Goal: Task Accomplishment & Management: Understand process/instructions

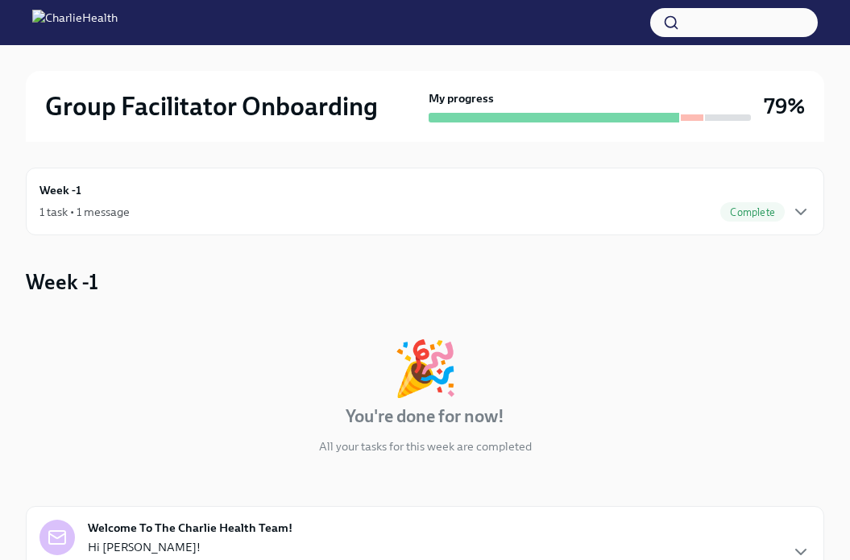
click at [366, 202] on div "1 task • 1 message Complete" at bounding box center [424, 211] width 771 height 19
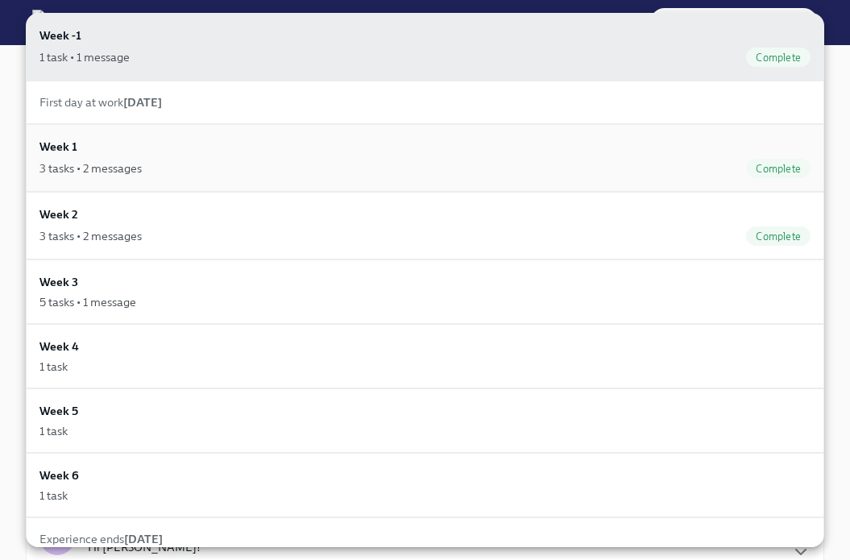
click at [64, 155] on div "Week 1 3 tasks • 2 messages Complete" at bounding box center [424, 158] width 771 height 40
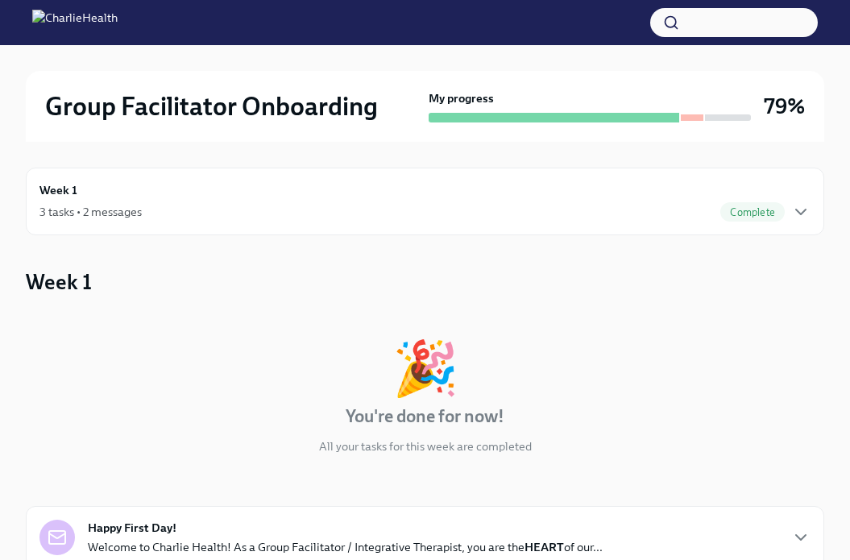
click at [174, 214] on div "3 tasks • 2 messages Complete" at bounding box center [424, 211] width 771 height 19
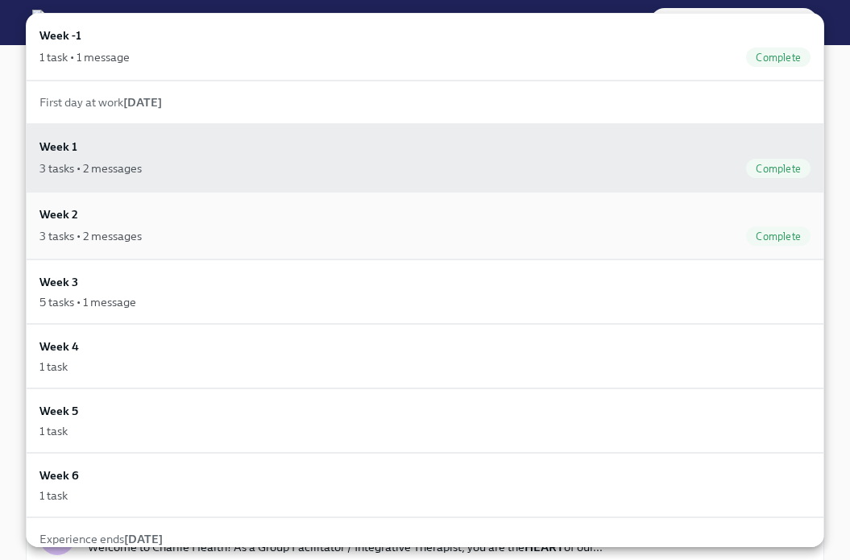
click at [124, 228] on div "3 tasks • 2 messages" at bounding box center [90, 236] width 102 height 16
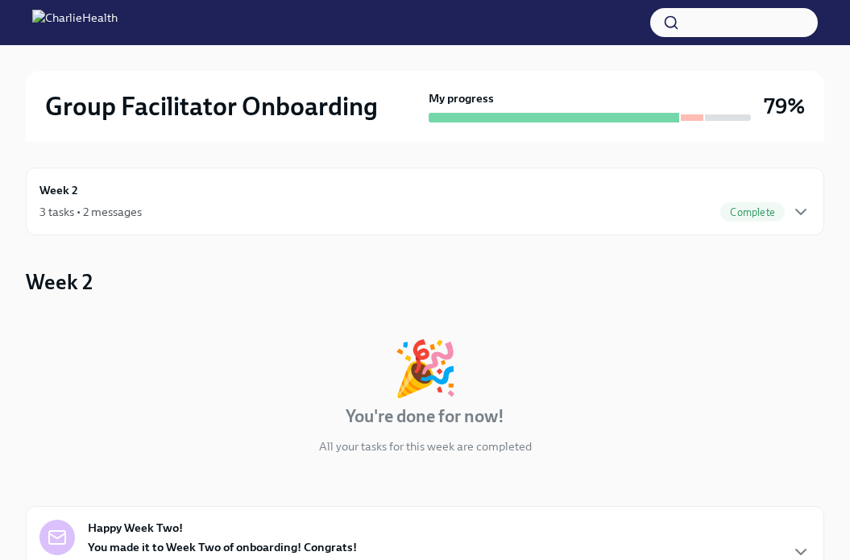
click at [196, 199] on div "Week 2 3 tasks • 2 messages Complete" at bounding box center [424, 201] width 771 height 40
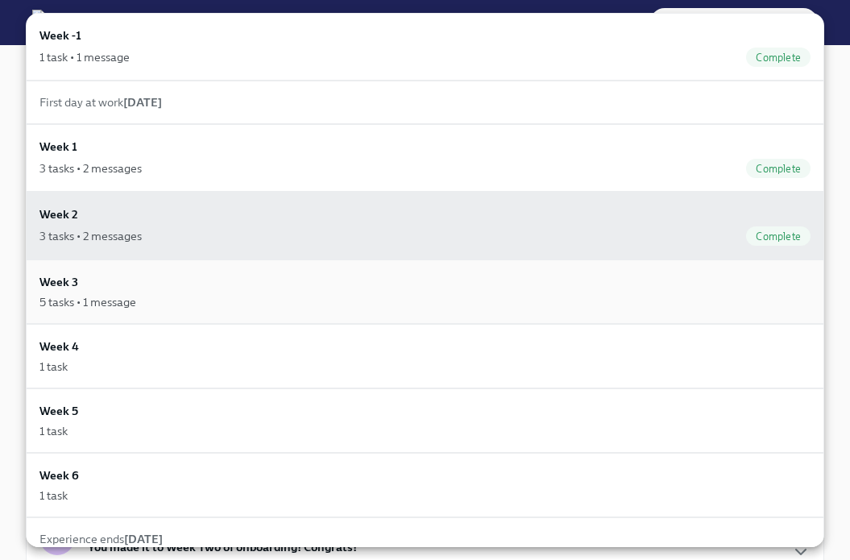
click at [163, 309] on div "Week 3 5 tasks • 1 message" at bounding box center [425, 291] width 798 height 64
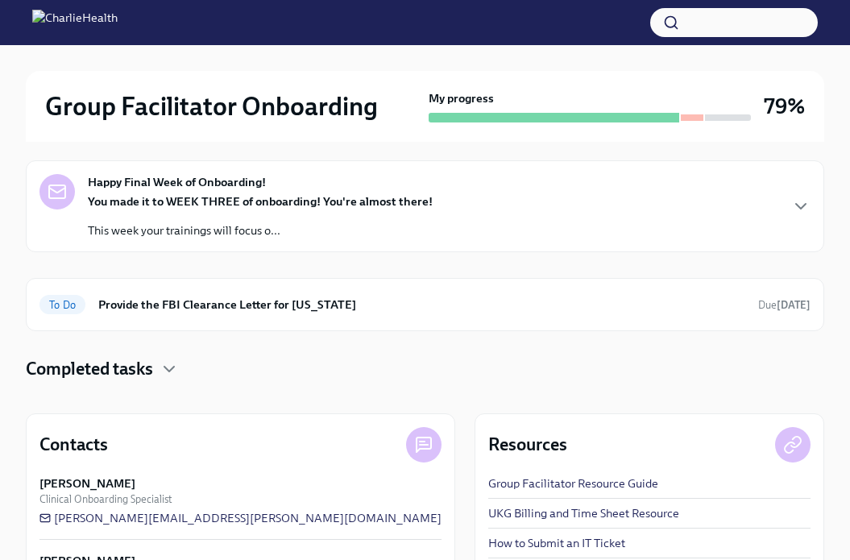
scroll to position [157, 0]
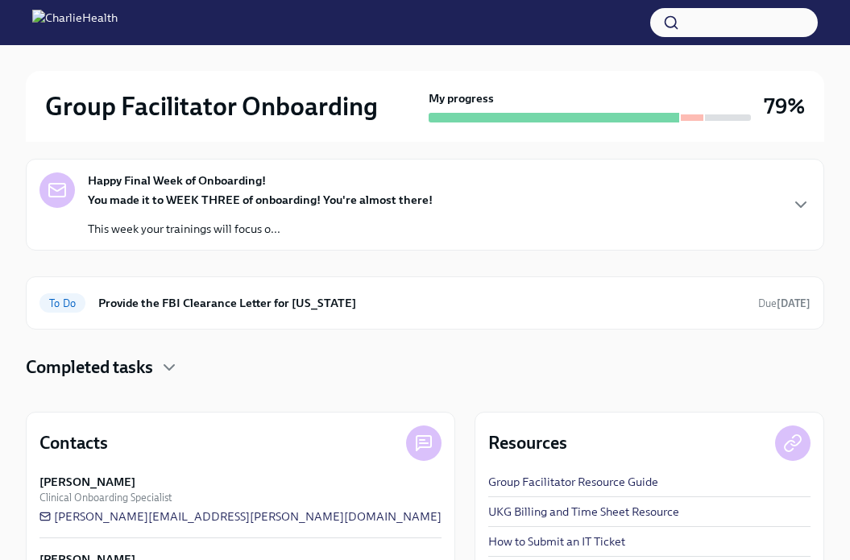
click at [349, 195] on strong "You made it to WEEK THREE of onboarding! You're almost there!" at bounding box center [260, 199] width 345 height 14
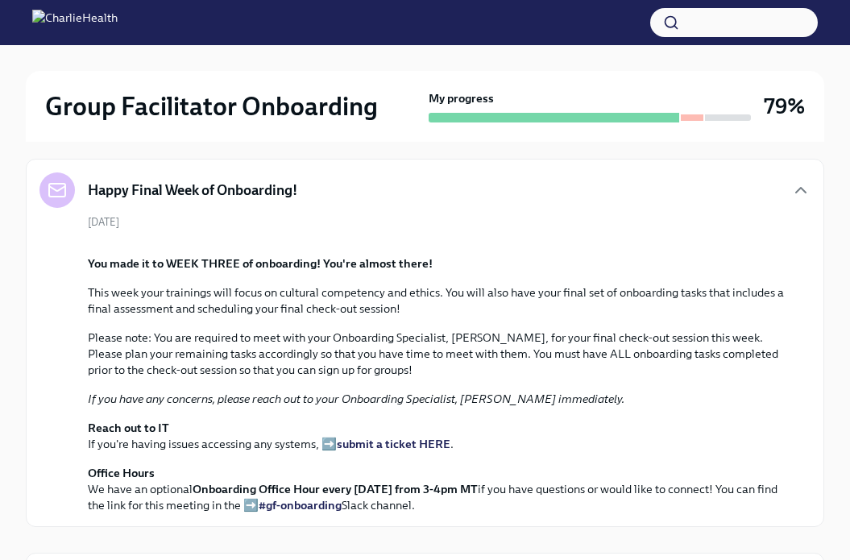
click at [349, 217] on div "[DATE] You made it to WEEK THREE of onboarding! You're almost there! This week …" at bounding box center [424, 363] width 771 height 299
click at [358, 180] on div "Happy Final Week of Onboarding!" at bounding box center [424, 189] width 771 height 35
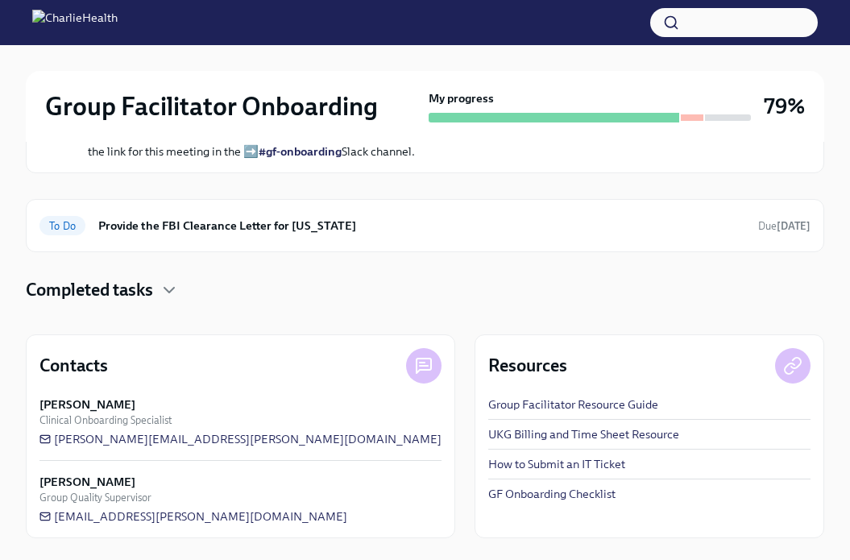
scroll to position [509, 0]
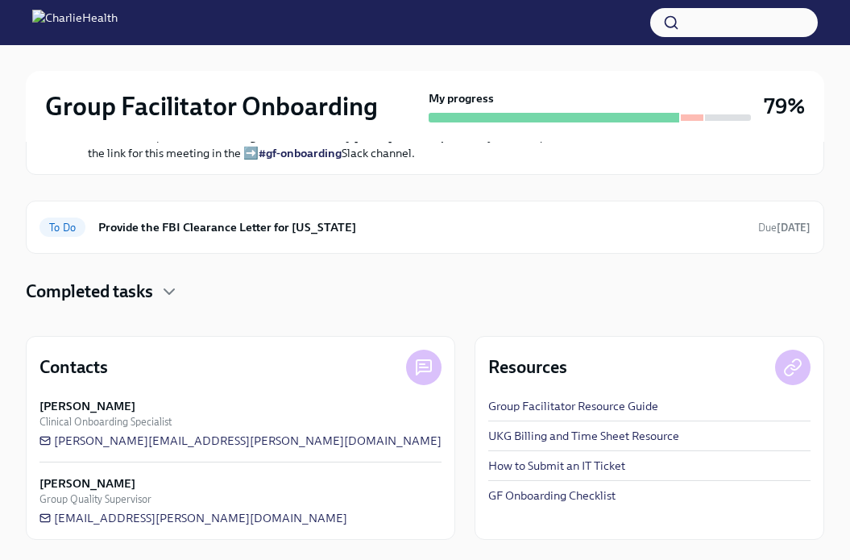
click at [296, 26] on p "Please note: You are required to meet with your Onboarding Specialist, [PERSON_…" at bounding box center [436, 1] width 697 height 48
click at [370, 54] on em "If you have any concerns, please reach out to your Onboarding Specialist, [PERS…" at bounding box center [356, 46] width 536 height 14
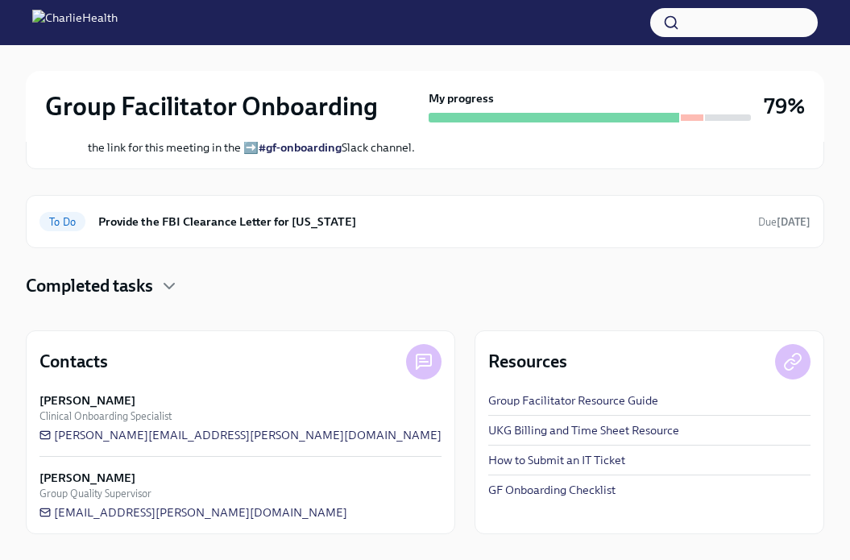
scroll to position [887, 0]
click at [166, 296] on icon "button" at bounding box center [168, 285] width 19 height 19
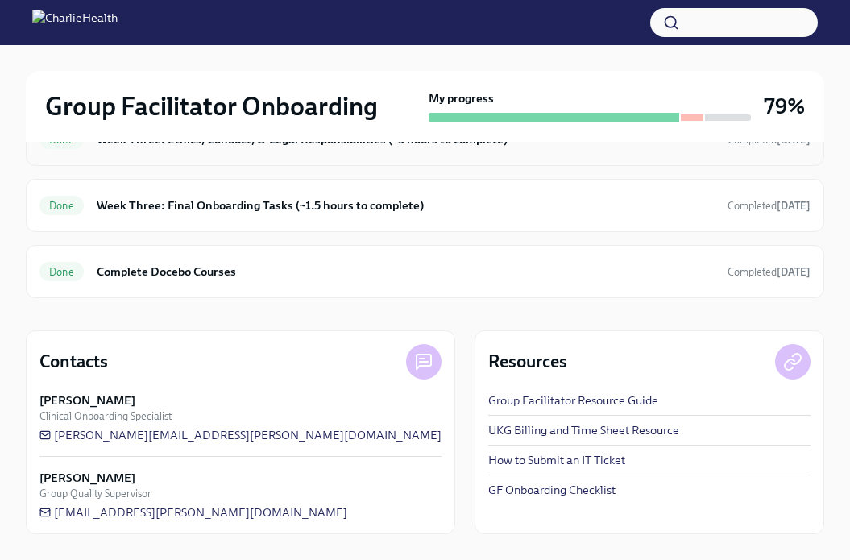
scroll to position [1084, 0]
click at [281, 214] on h6 "Week Three: Final Onboarding Tasks (~1.5 hours to complete)" at bounding box center [406, 205] width 618 height 18
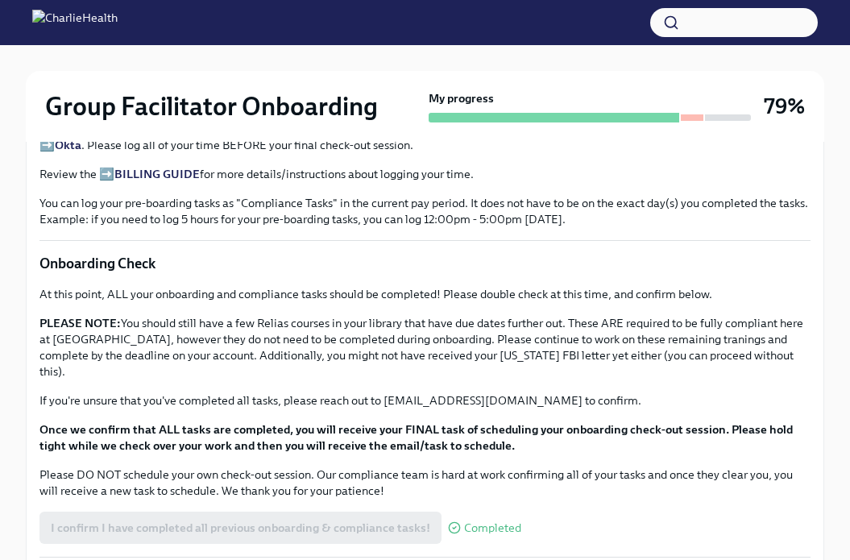
scroll to position [1328, 0]
